Goal: Transaction & Acquisition: Purchase product/service

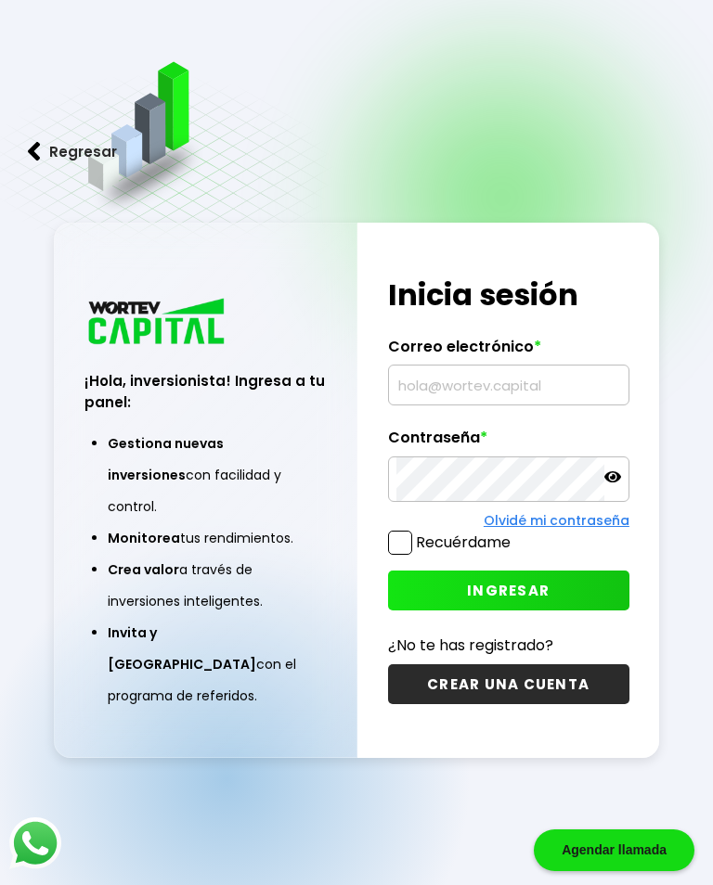
click at [488, 397] on input "text" at bounding box center [508, 385] width 225 height 39
type input "[EMAIL_ADDRESS][DOMAIN_NAME]"
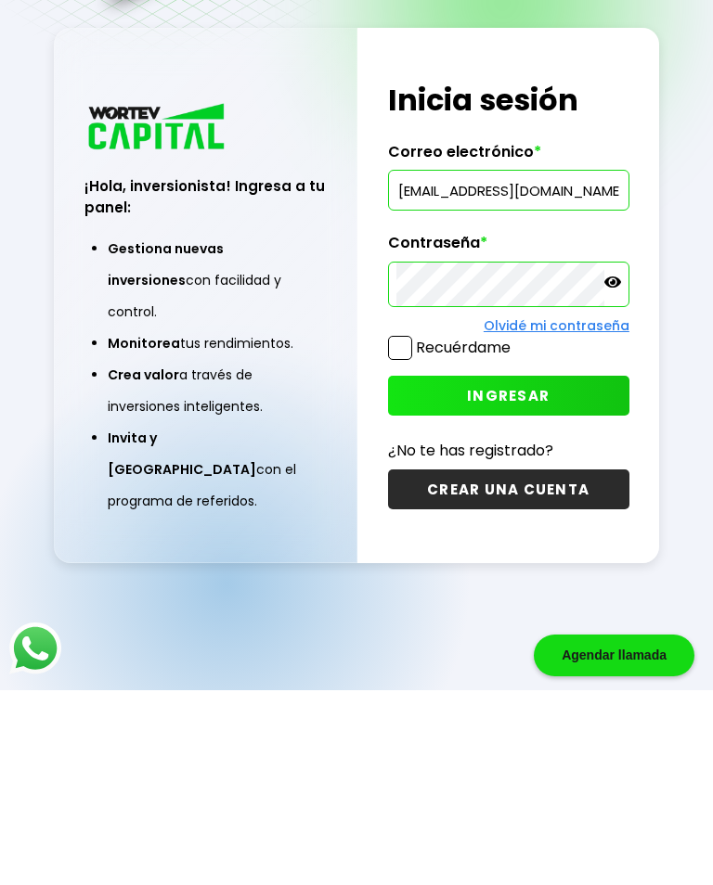
click at [549, 571] on button "INGRESAR" at bounding box center [508, 591] width 241 height 40
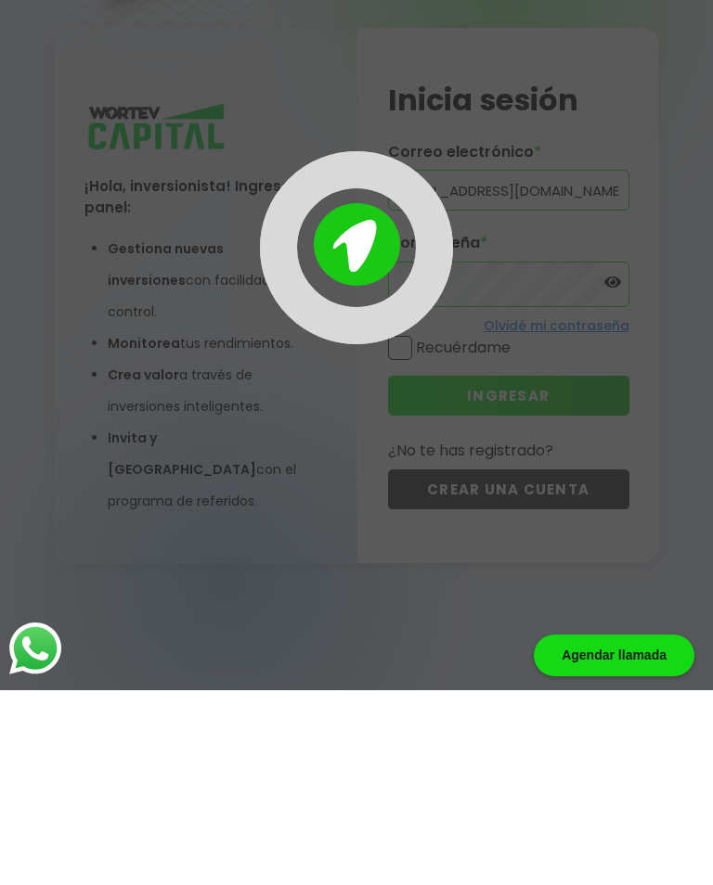
scroll to position [93, 0]
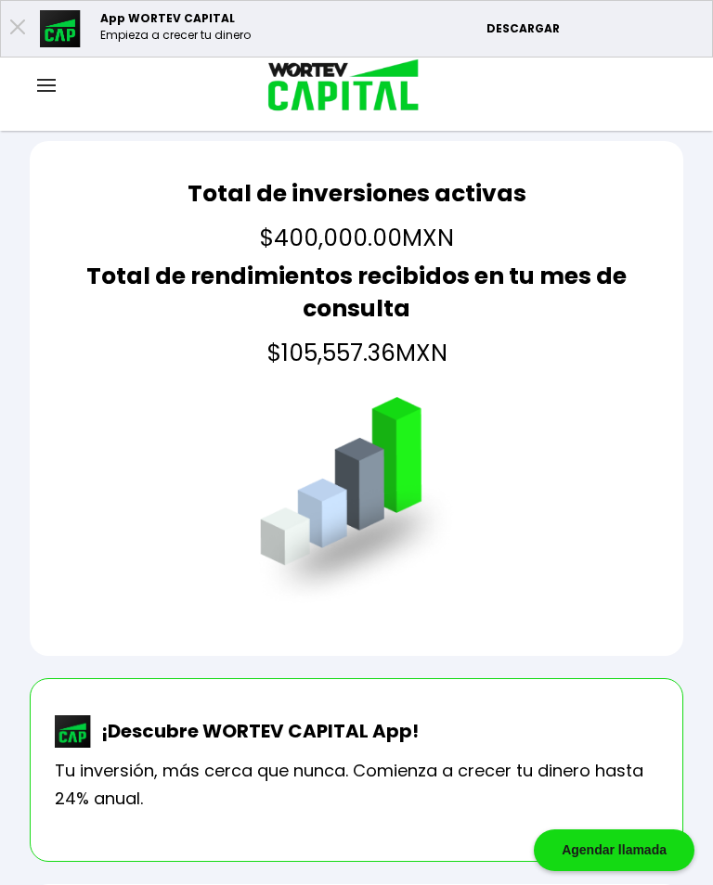
click at [45, 87] on img at bounding box center [46, 85] width 19 height 13
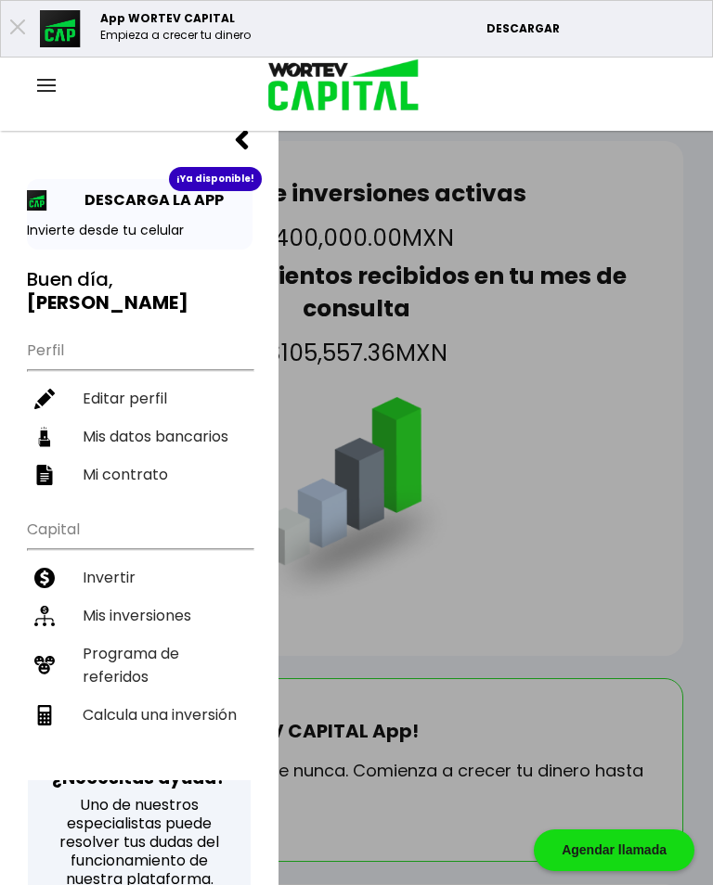
click at [119, 559] on li "Invertir" at bounding box center [139, 578] width 225 height 38
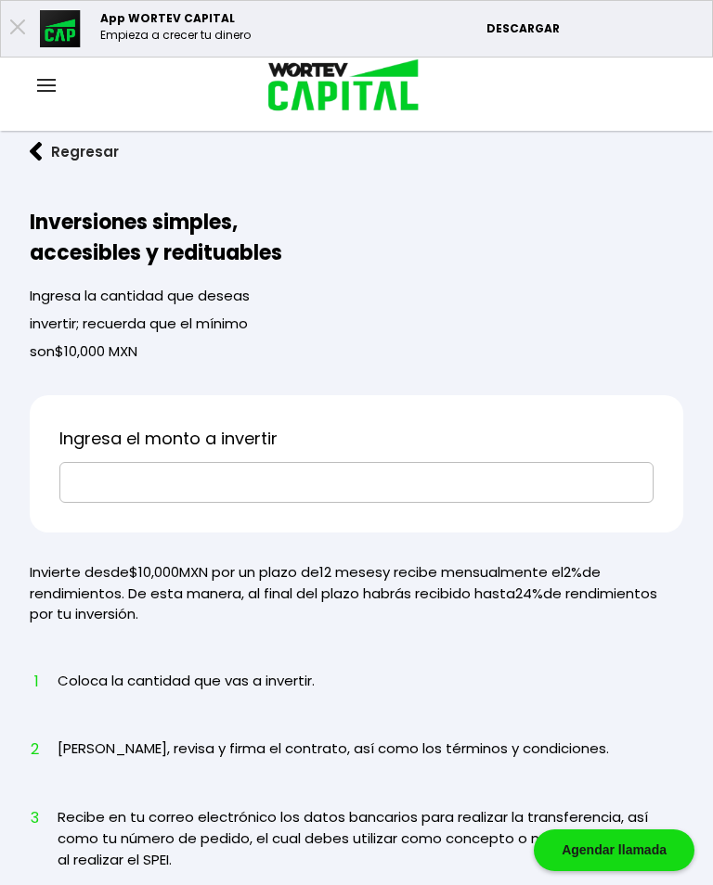
click at [412, 482] on input "text" at bounding box center [356, 482] width 577 height 39
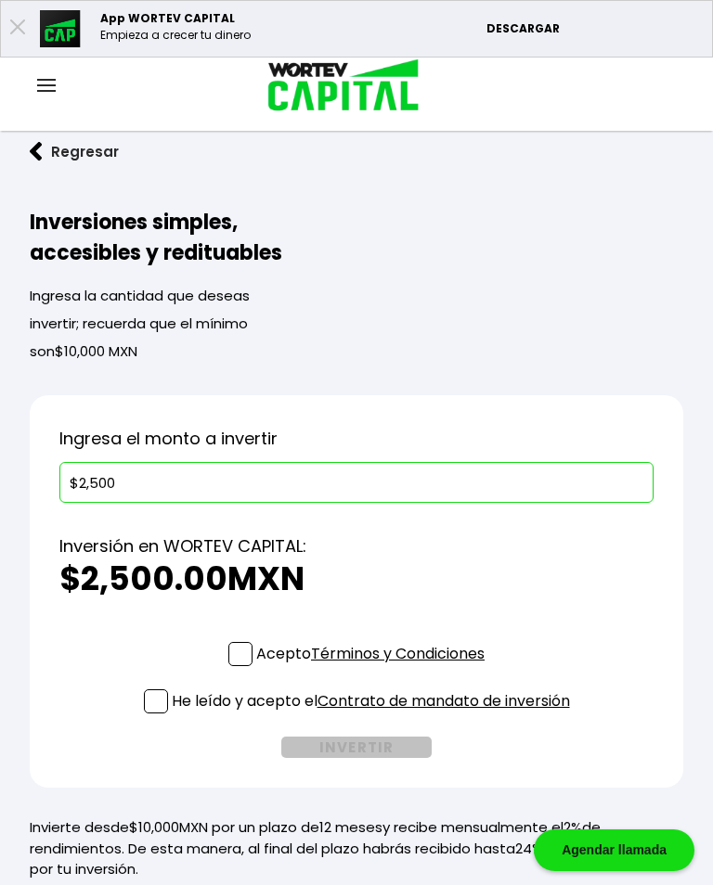
type input "$25,000"
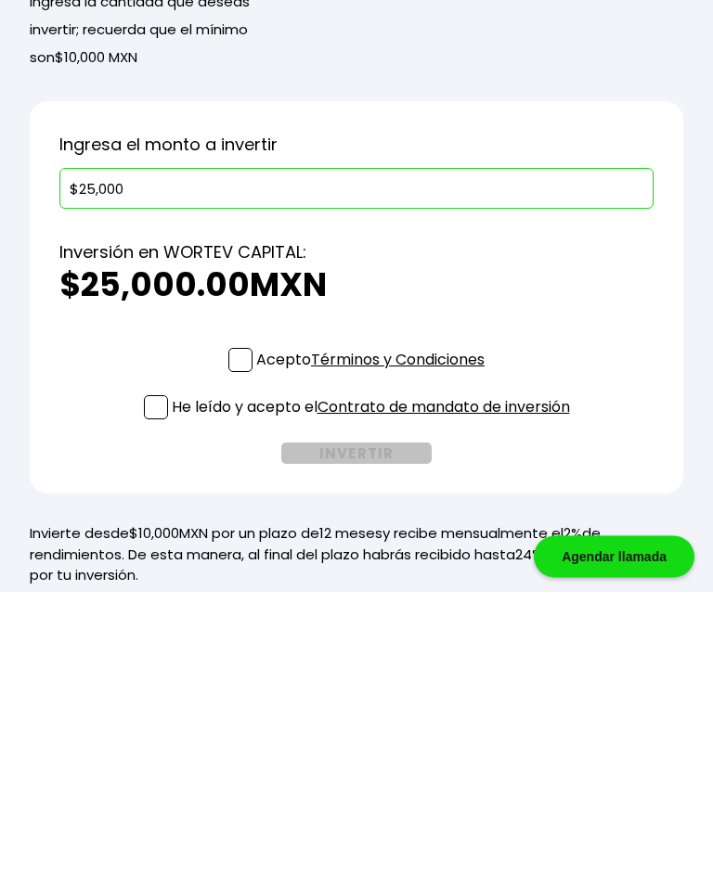
click at [234, 642] on span at bounding box center [240, 654] width 24 height 24
click at [374, 668] on input "Acepto Términos y Condiciones" at bounding box center [374, 668] width 0 height 0
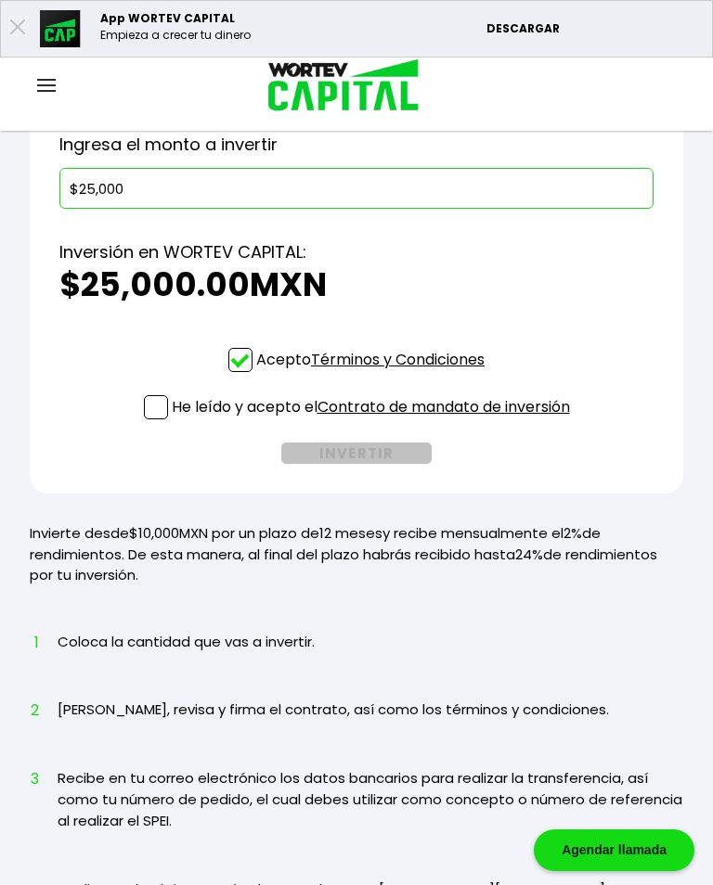
click at [156, 406] on span at bounding box center [156, 407] width 24 height 24
click at [374, 421] on input "He leído y acepto el Contrato de mandato de inversión" at bounding box center [374, 421] width 0 height 0
click at [377, 454] on button "INVERTIR" at bounding box center [356, 453] width 150 height 21
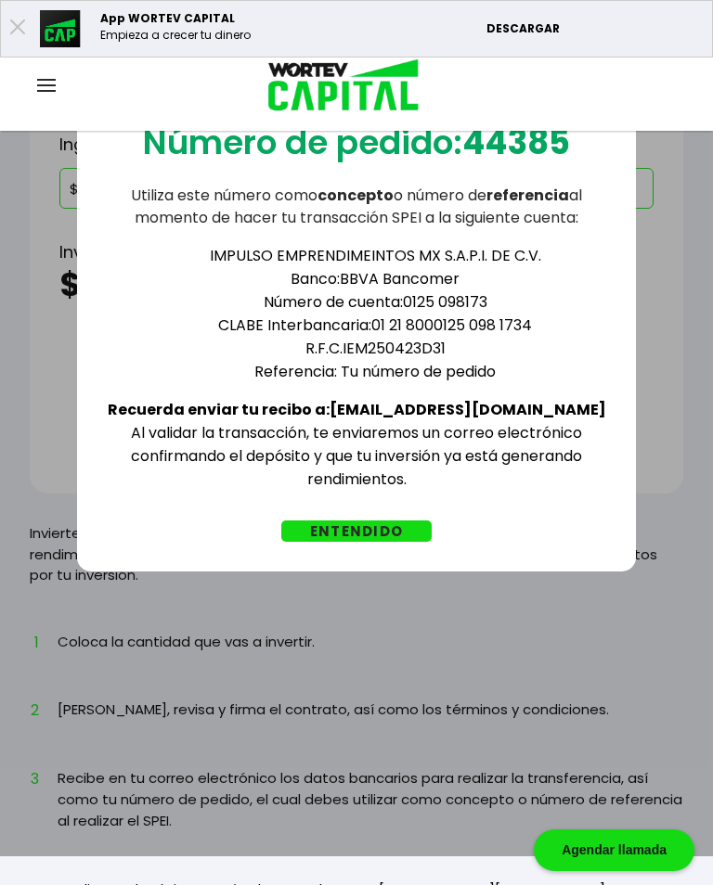
click at [366, 528] on button "ENTENDIDO" at bounding box center [356, 531] width 150 height 21
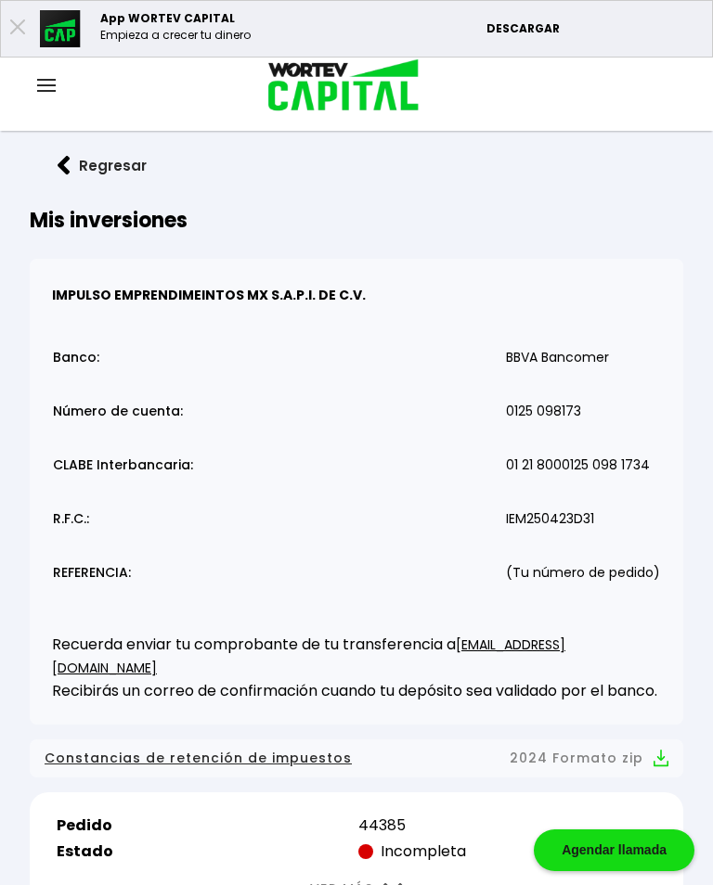
click at [40, 79] on img at bounding box center [46, 85] width 19 height 13
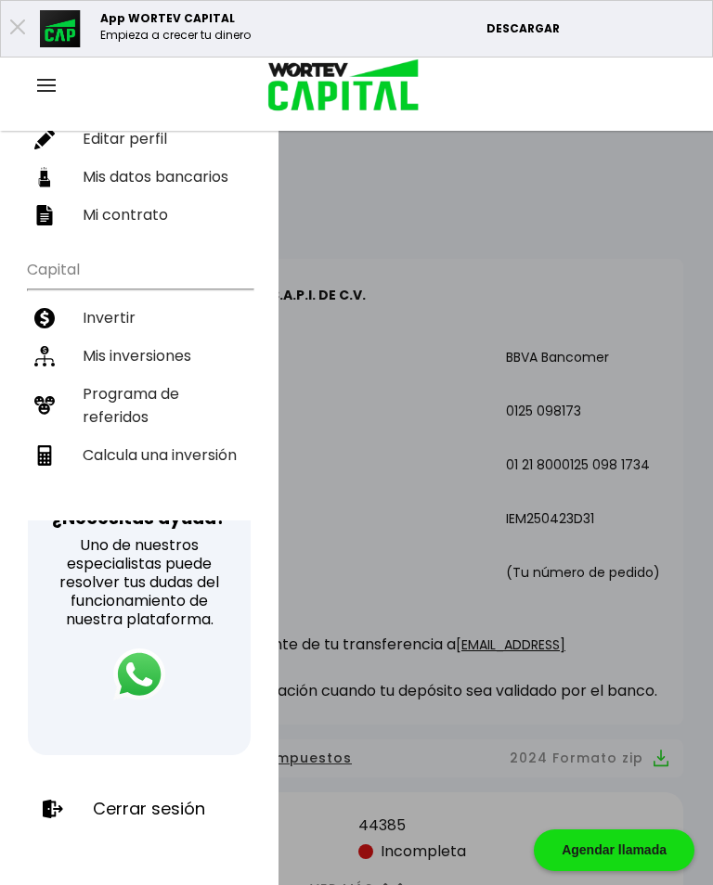
scroll to position [258, 0]
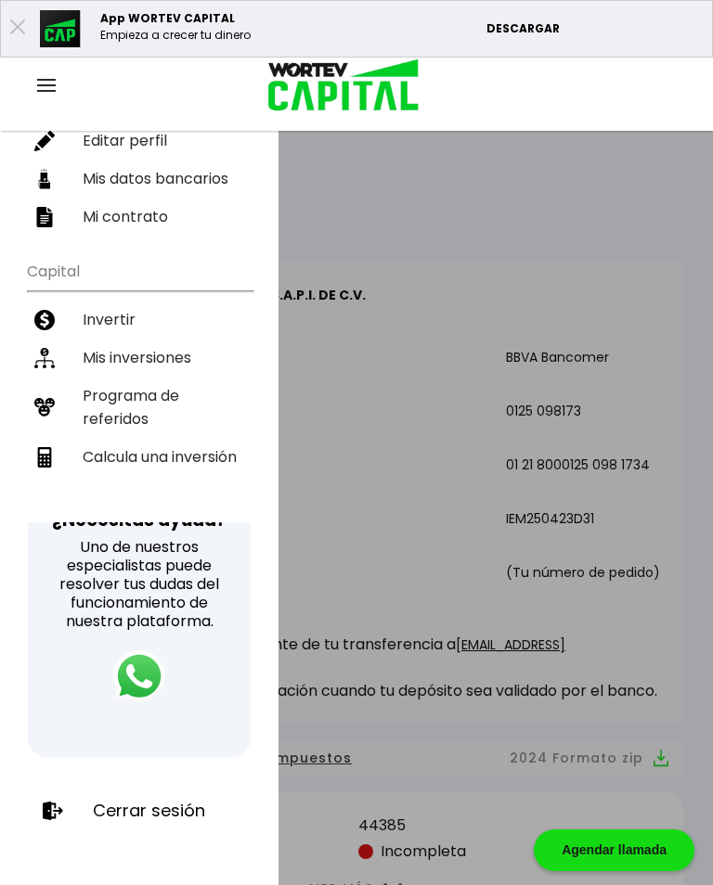
click at [161, 806] on p "Cerrar sesión" at bounding box center [149, 811] width 112 height 19
